Goal: Transaction & Acquisition: Obtain resource

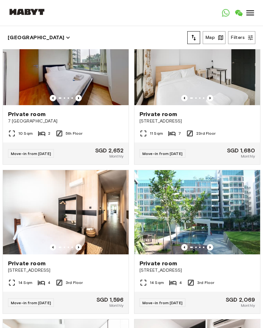
scroll to position [5984, 0]
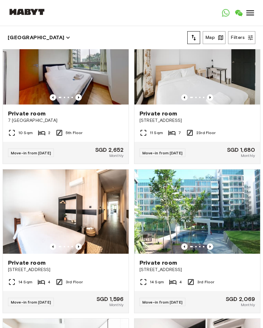
click at [196, 43] on button "tune" at bounding box center [194, 37] width 13 height 13
click at [244, 36] on button "Filters" at bounding box center [241, 37] width 27 height 13
type input "****"
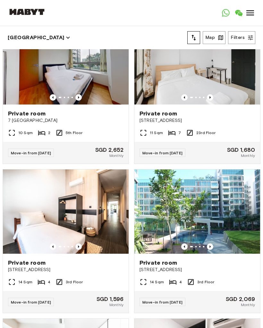
click at [246, 12] on icon at bounding box center [251, 13] width 10 height 10
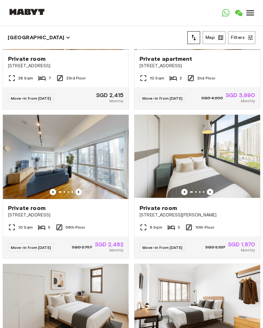
scroll to position [976, 0]
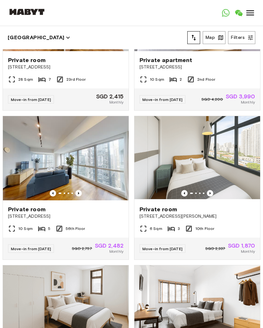
click at [155, 65] on span "[STREET_ADDRESS]" at bounding box center [198, 67] width 116 height 6
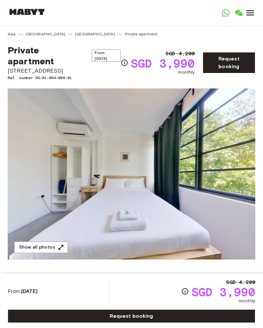
click at [35, 206] on img at bounding box center [132, 173] width 248 height 171
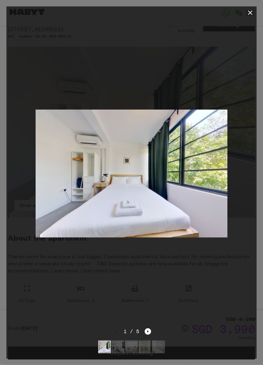
scroll to position [43, 0]
click at [41, 211] on img at bounding box center [132, 174] width 192 height 128
click at [245, 13] on button "button" at bounding box center [250, 12] width 13 height 13
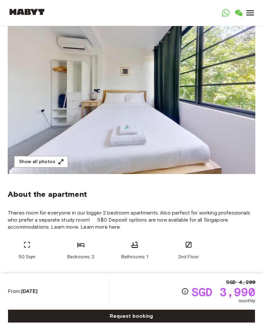
scroll to position [17, 0]
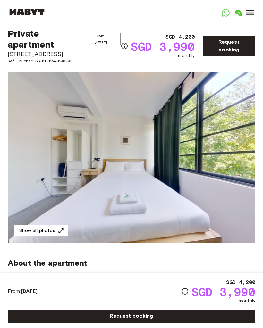
click at [56, 230] on button "Show all photos" at bounding box center [41, 231] width 54 height 12
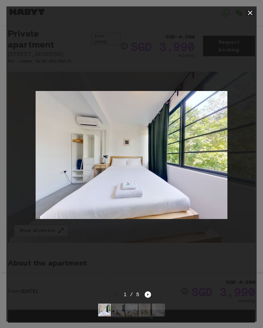
click at [120, 308] on img at bounding box center [118, 309] width 13 height 13
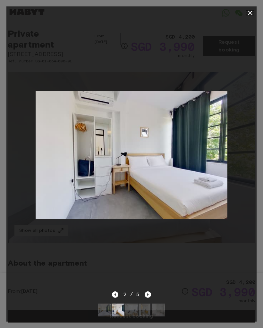
click at [134, 311] on img at bounding box center [131, 309] width 13 height 13
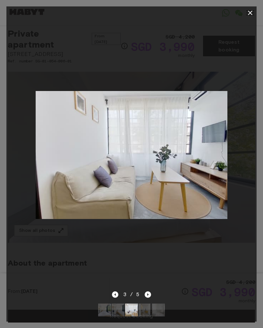
click at [148, 308] on img at bounding box center [145, 309] width 13 height 13
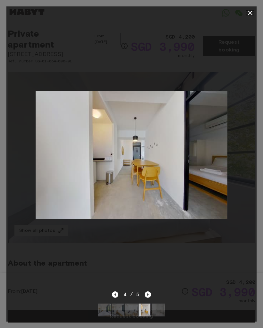
click at [162, 310] on img at bounding box center [158, 309] width 13 height 13
